Goal: Check status: Check status

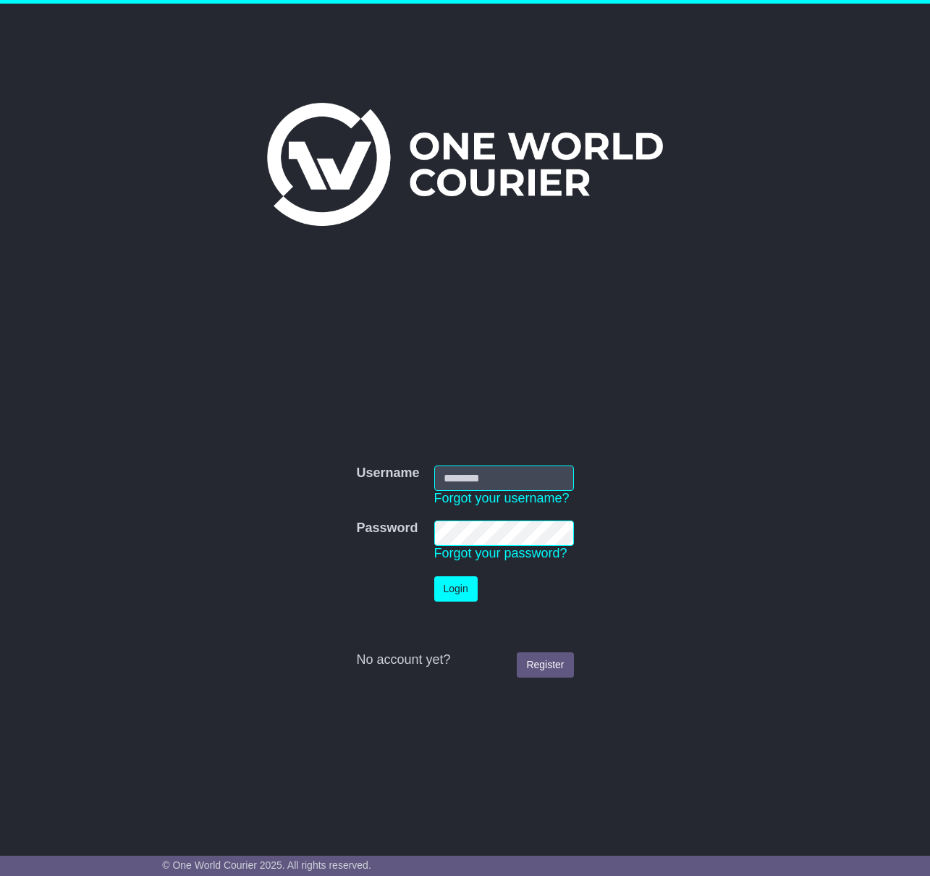
type input "**********"
click at [450, 587] on button "Login" at bounding box center [455, 588] width 43 height 25
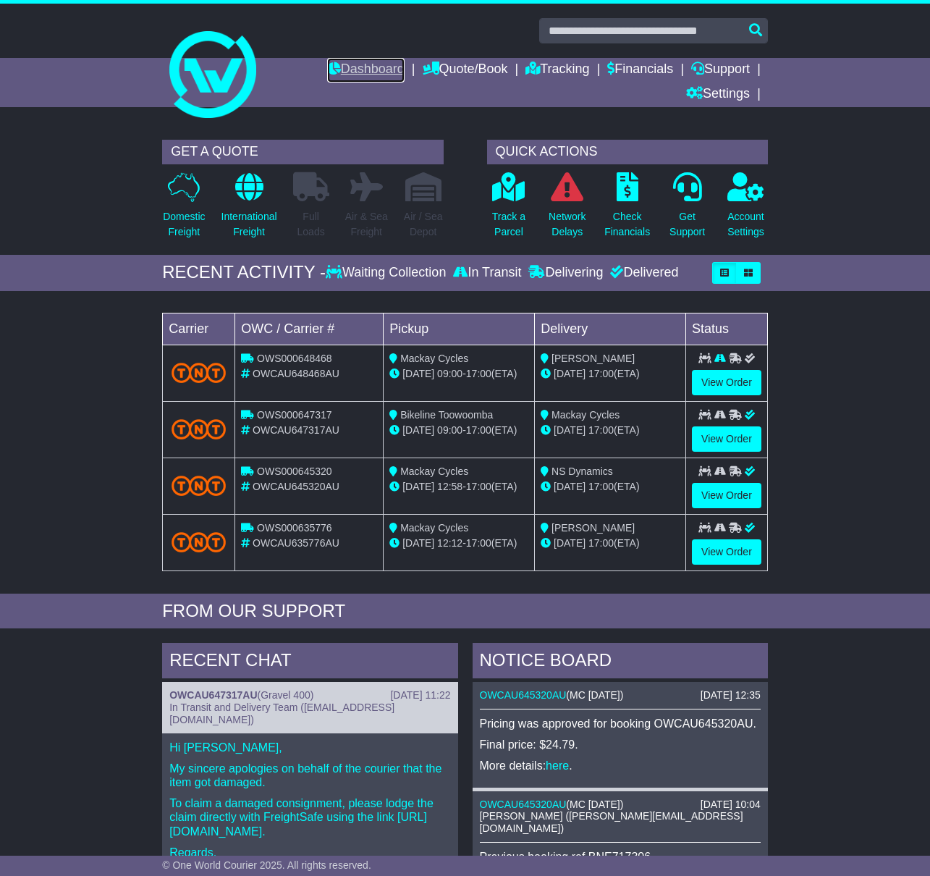
click at [375, 68] on link "Dashboard" at bounding box center [365, 70] width 77 height 25
